Goal: Entertainment & Leisure: Browse casually

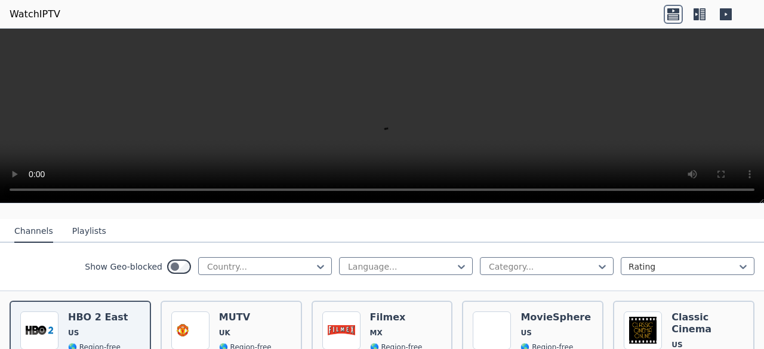
scroll to position [116, 0]
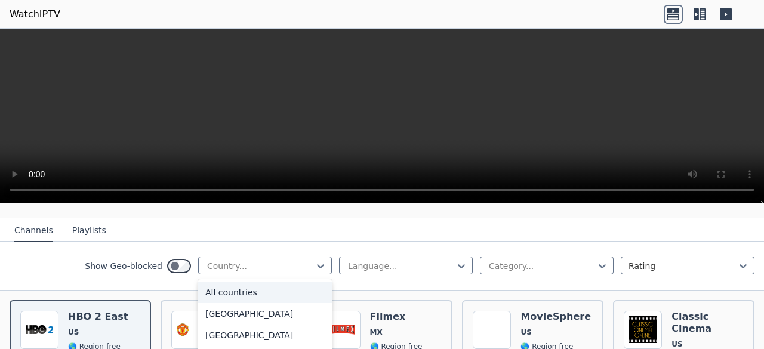
click at [278, 260] on div at bounding box center [260, 266] width 109 height 12
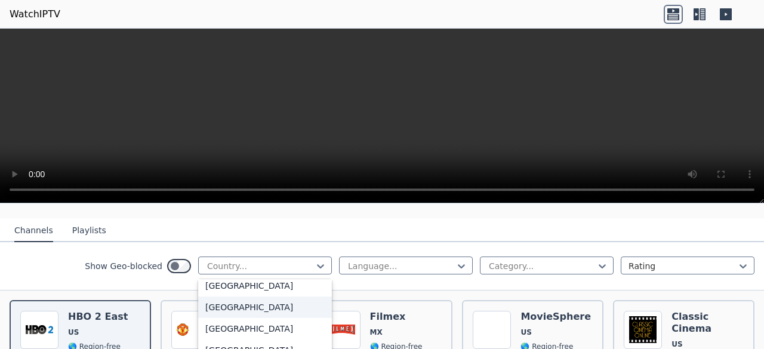
scroll to position [1836, 0]
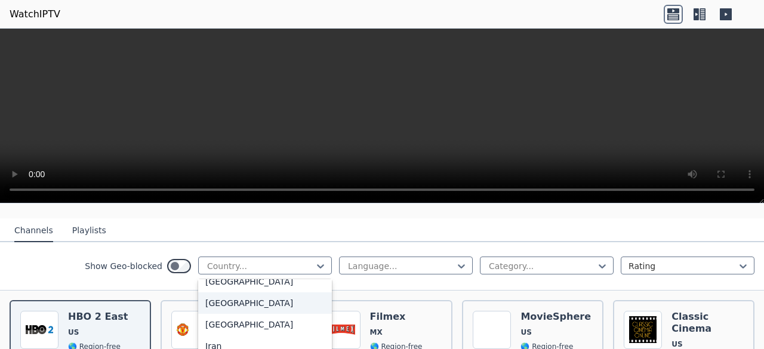
click at [218, 305] on div "[GEOGRAPHIC_DATA]" at bounding box center [265, 302] width 134 height 21
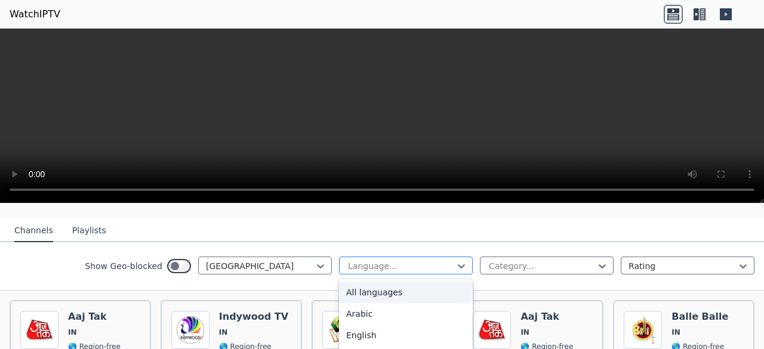
click at [425, 260] on div at bounding box center [401, 266] width 109 height 12
click at [379, 310] on div "Hindi" at bounding box center [406, 315] width 134 height 21
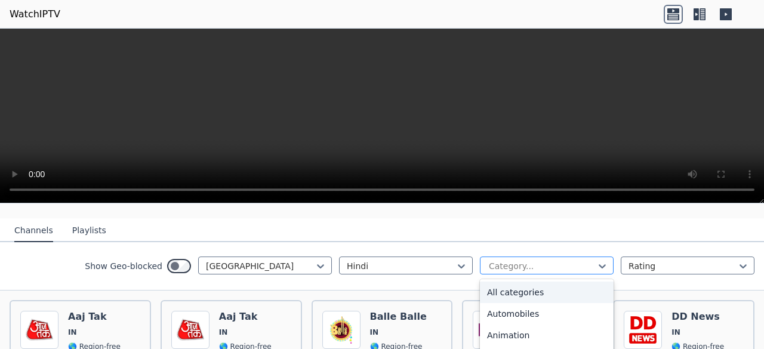
click at [525, 260] on div at bounding box center [541, 266] width 109 height 12
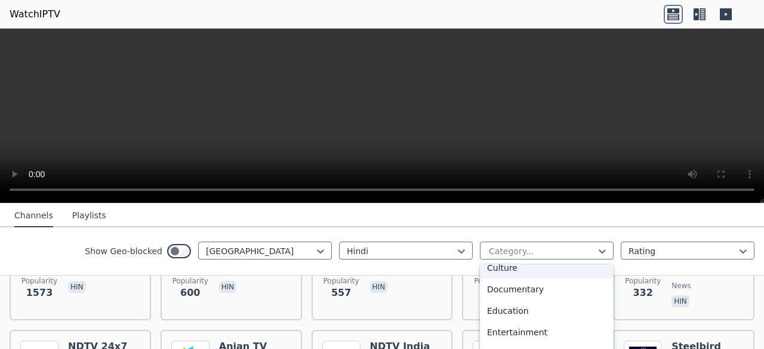
scroll to position [160, 0]
click at [495, 341] on div "Entertainment" at bounding box center [547, 331] width 134 height 21
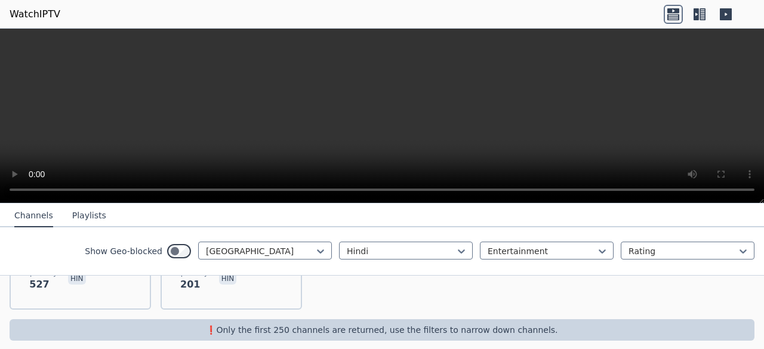
scroll to position [200, 0]
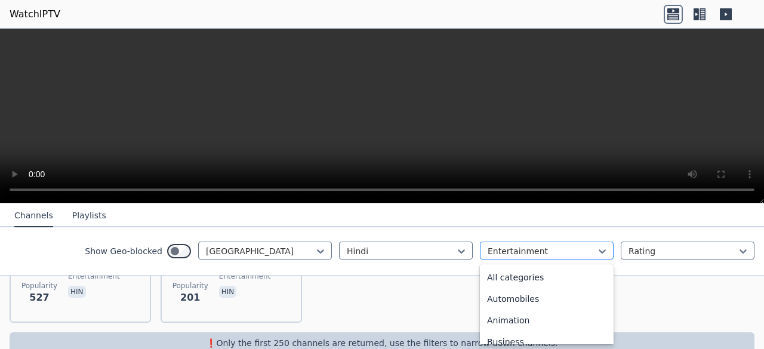
click at [525, 246] on div at bounding box center [541, 251] width 109 height 12
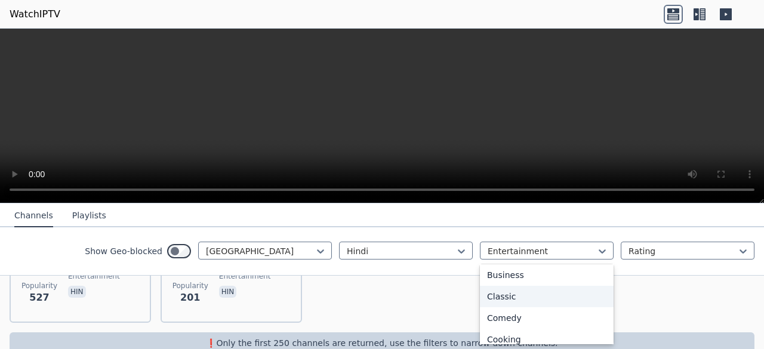
scroll to position [0, 0]
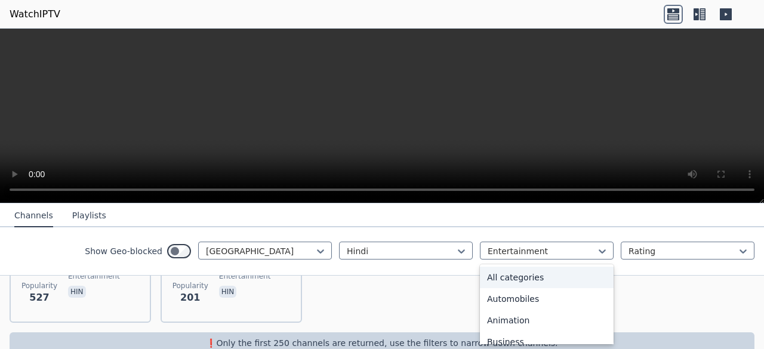
click at [507, 284] on div "All categories" at bounding box center [547, 277] width 134 height 21
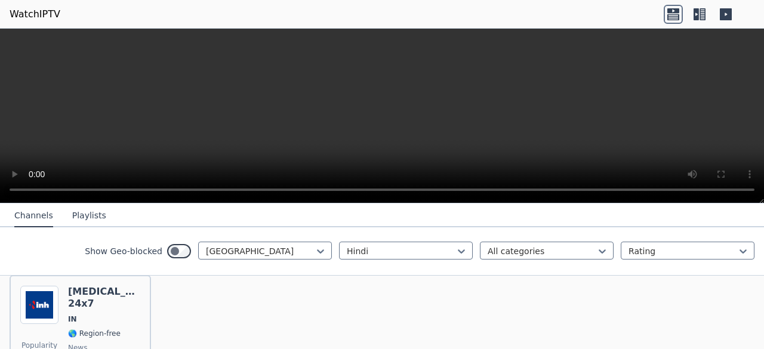
scroll to position [1242, 0]
